Goal: Transaction & Acquisition: Purchase product/service

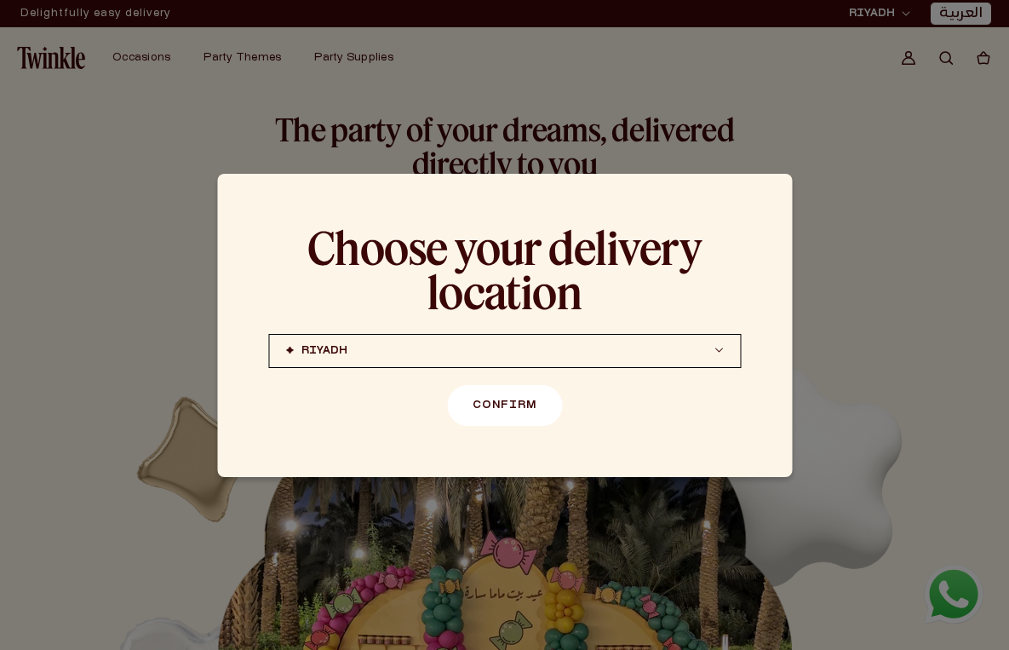
click at [506, 396] on button "Confirm" at bounding box center [504, 405] width 115 height 41
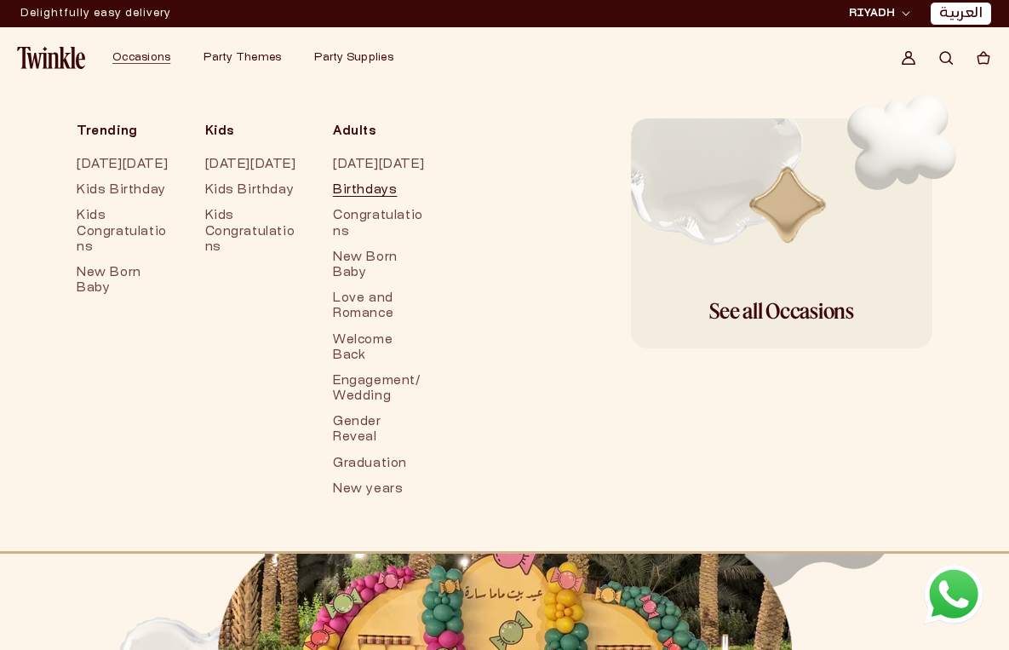
click at [371, 204] on link "Birthdays" at bounding box center [380, 191] width 95 height 26
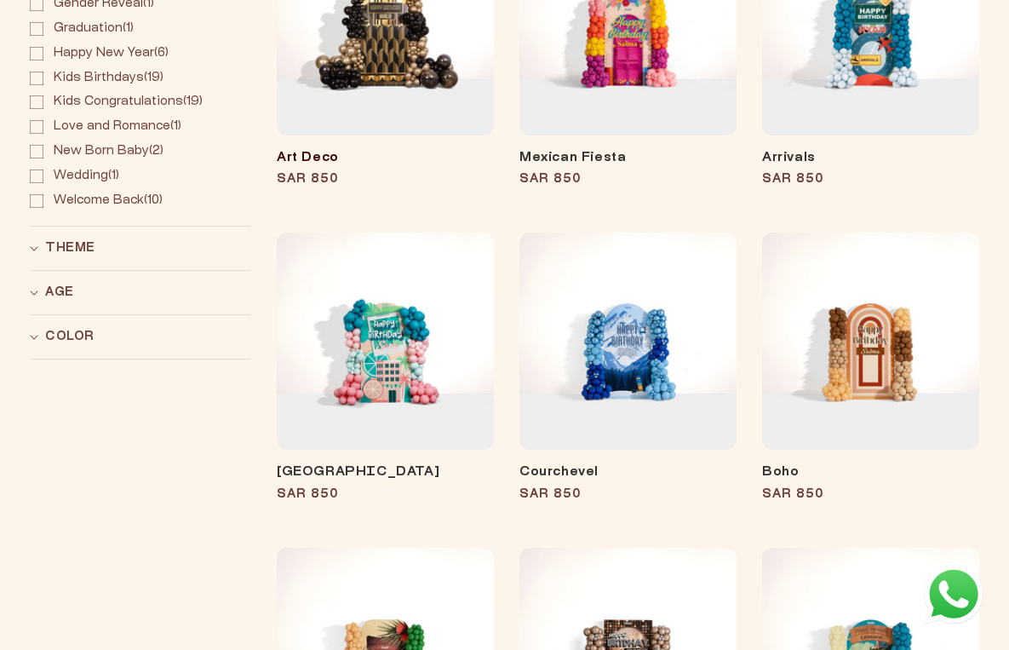
scroll to position [474, 0]
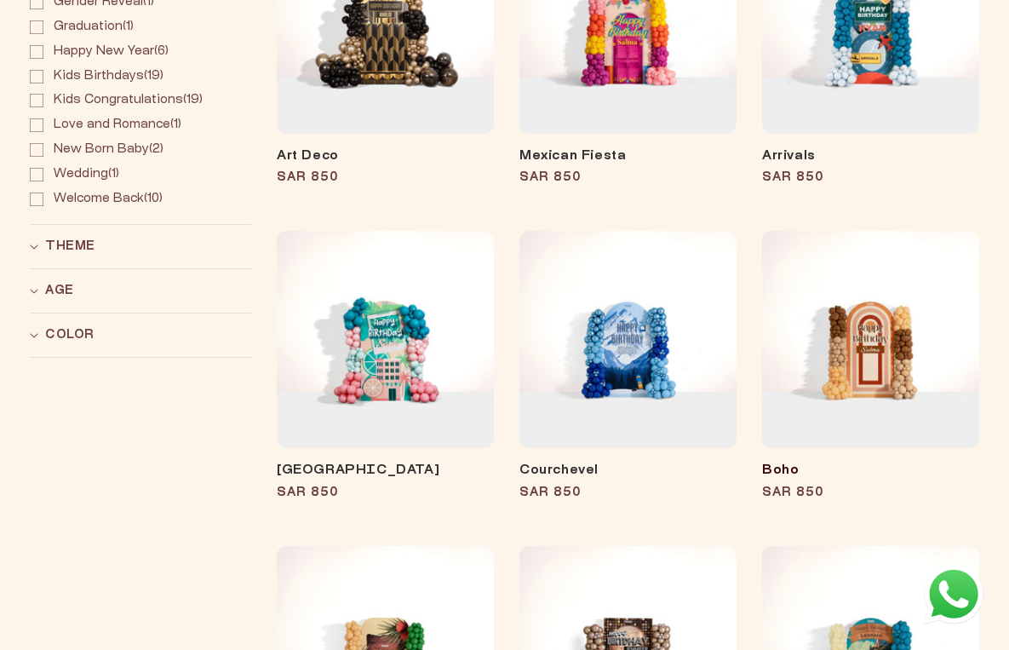
click at [865, 463] on link "Boho" at bounding box center [870, 471] width 217 height 17
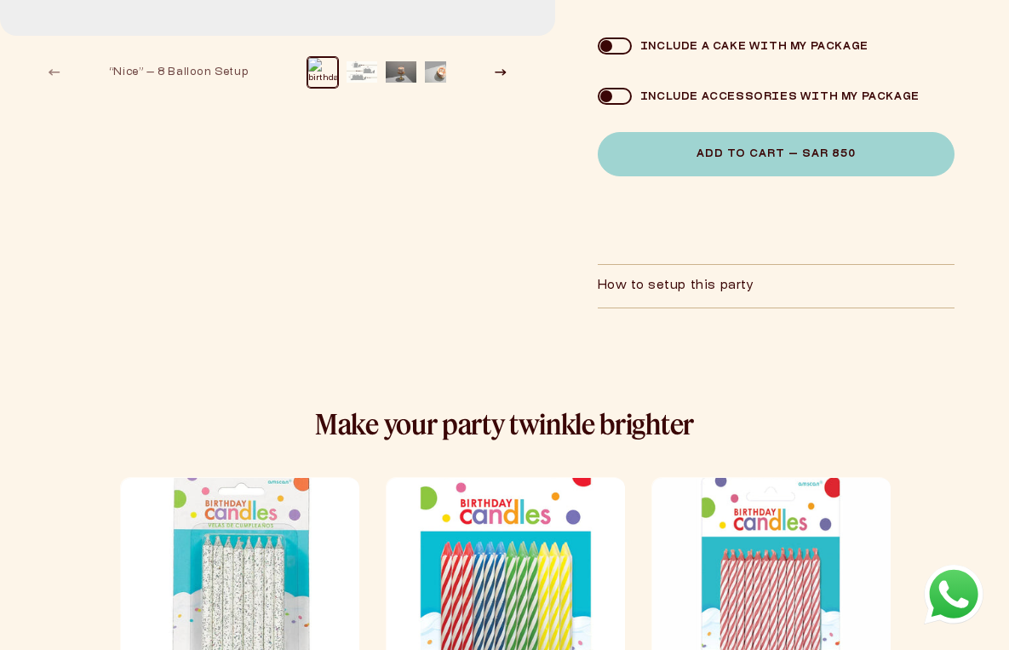
scroll to position [441, 0]
click at [682, 296] on summary "How to setup this party" at bounding box center [776, 285] width 357 height 43
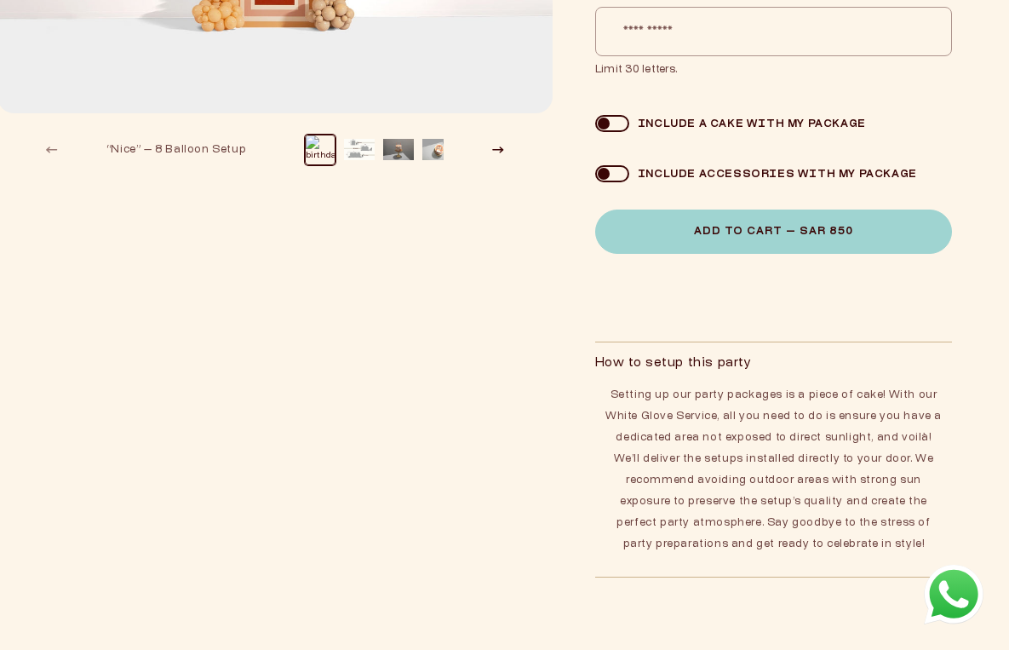
scroll to position [366, 3]
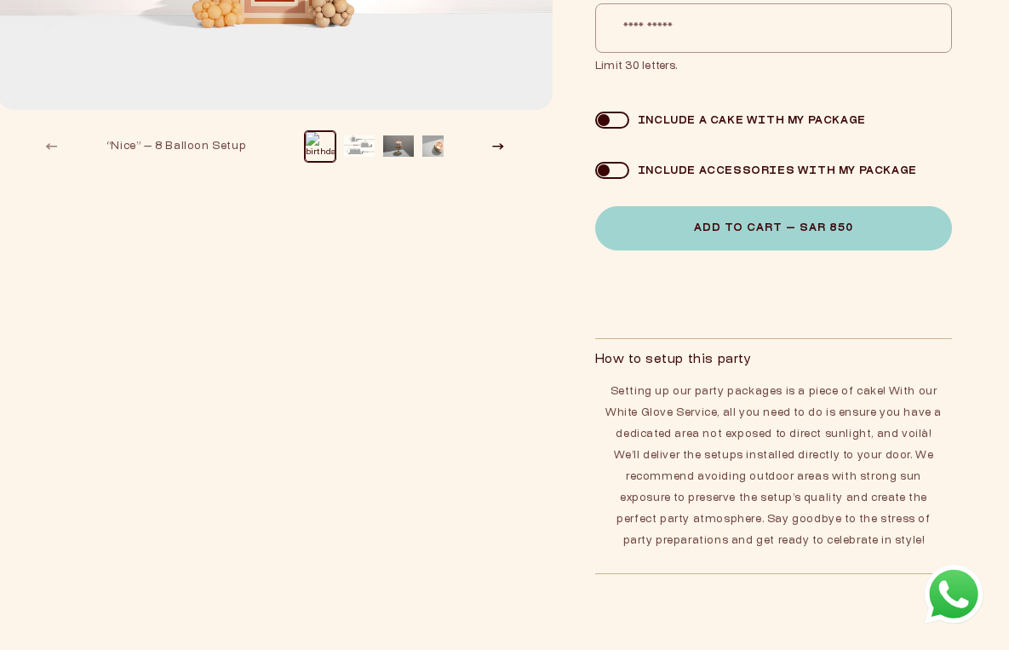
click at [683, 43] on input "Name on Back Drop (required) Note: Name will also appear on cake if included in…" at bounding box center [773, 27] width 357 height 49
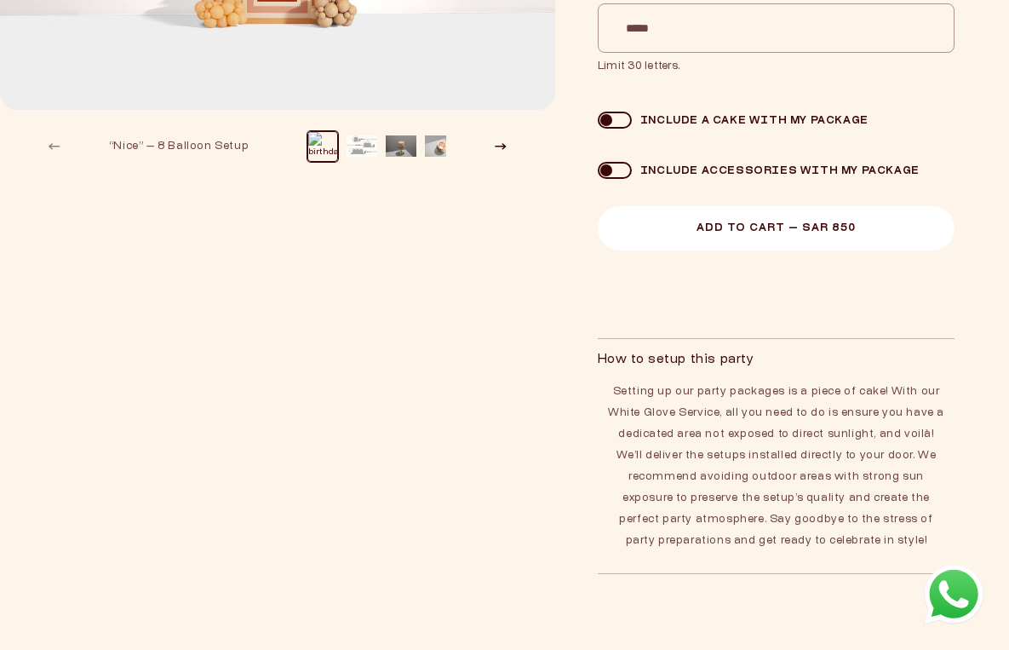
type input "*****"
click at [823, 232] on span "Add to Cart — SAR 850" at bounding box center [774, 227] width 159 height 10
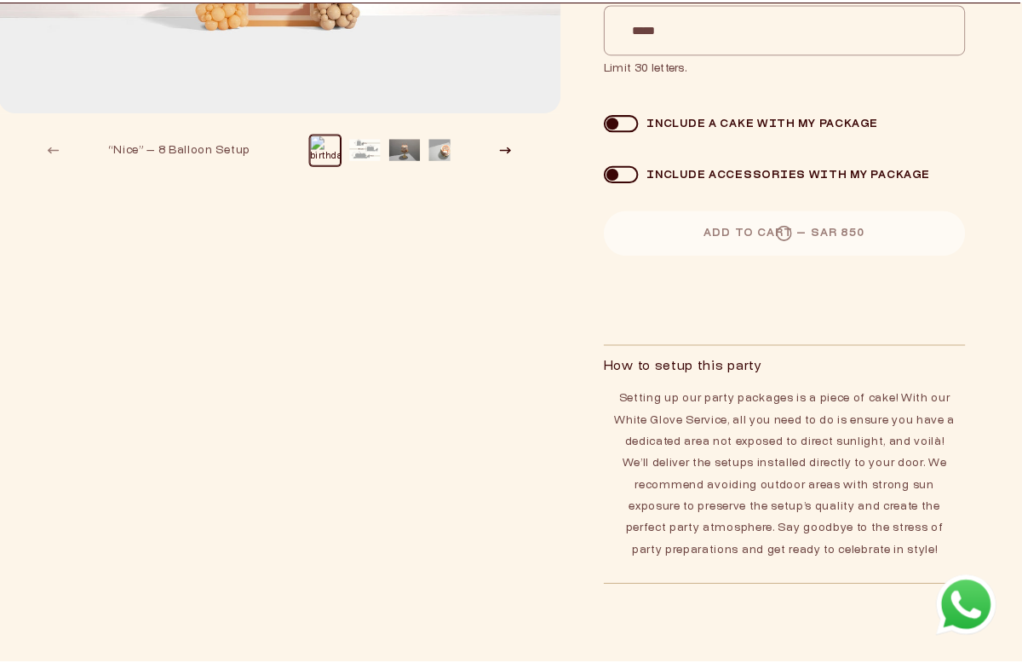
scroll to position [367, 0]
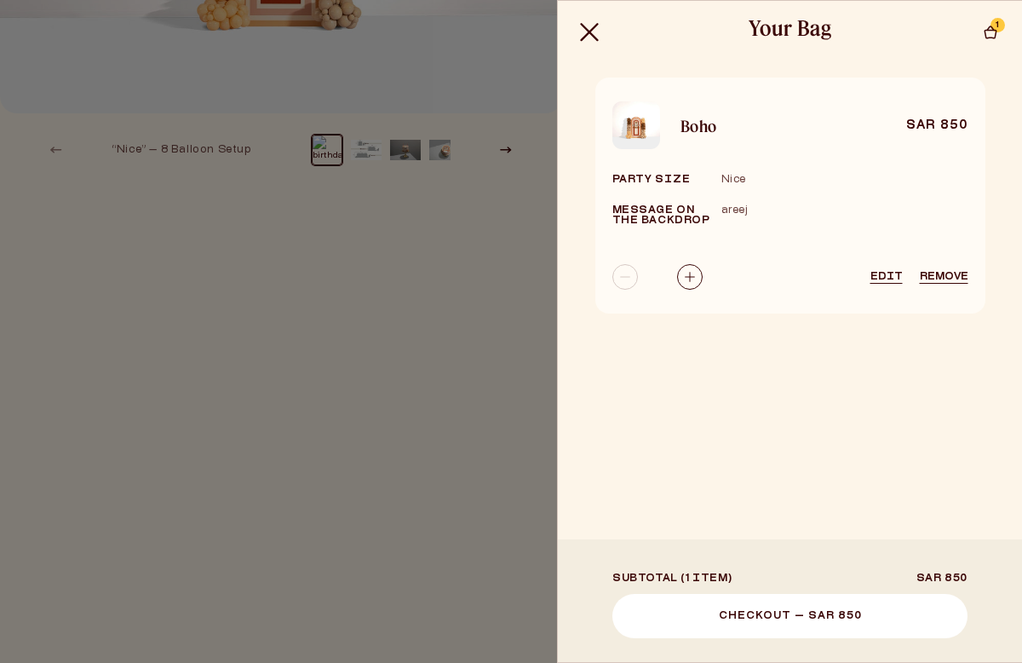
click at [830, 603] on button "Checkout — SAR 850" at bounding box center [789, 616] width 355 height 44
